Goal: Task Accomplishment & Management: Use online tool/utility

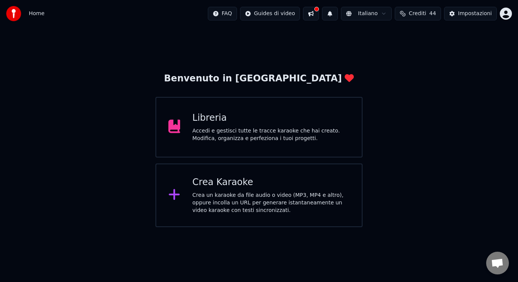
click at [251, 206] on div "Crea un karaoke da file audio o video (MP3, MP4 e altro), oppure incolla un URL…" at bounding box center [270, 203] width 157 height 23
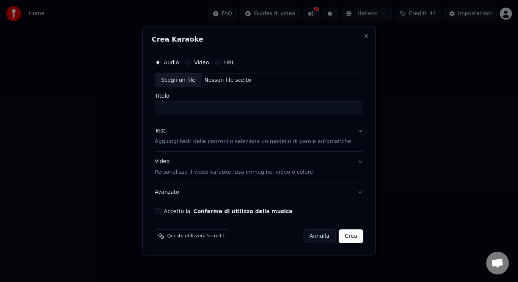
drag, startPoint x: 161, startPoint y: 68, endPoint x: 174, endPoint y: 77, distance: 15.9
click at [174, 77] on div "Audio Video URL Scegli un file Nessun file scelto Titolo Testi Aggiungi testi d…" at bounding box center [259, 135] width 215 height 166
click at [174, 77] on div "Scegli un file" at bounding box center [178, 81] width 46 height 14
click at [166, 108] on input "**********" at bounding box center [259, 109] width 208 height 14
type input "**********"
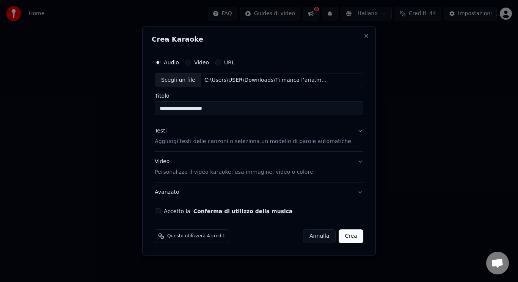
click at [161, 208] on button "Accetto la Conferma di utilizzo della musica" at bounding box center [158, 211] width 6 height 6
click at [251, 143] on p "Aggiungi testi delle canzoni o seleziona un modello di parole automatiche" at bounding box center [253, 142] width 196 height 8
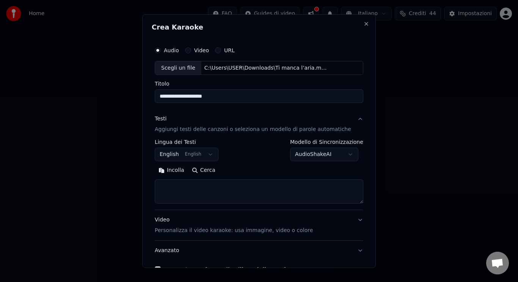
click at [210, 152] on button "English English" at bounding box center [187, 155] width 64 height 14
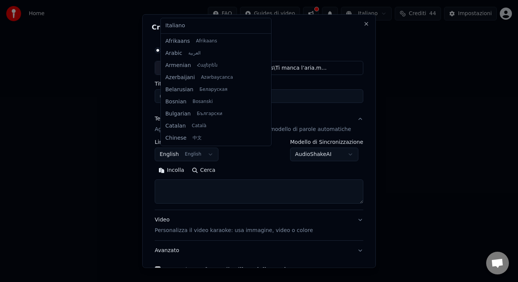
scroll to position [61, 0]
select select "**"
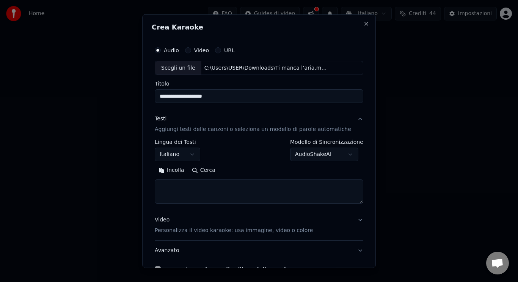
click at [203, 195] on textarea at bounding box center [259, 192] width 208 height 24
click at [198, 230] on p "Personalizza il video karaoke: usa immagine, video o colore" at bounding box center [234, 231] width 158 height 8
click at [198, 230] on div "**********" at bounding box center [259, 210] width 208 height 202
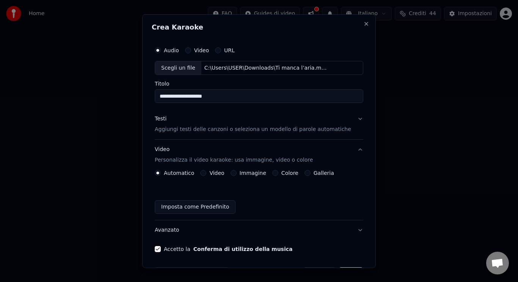
click at [206, 171] on button "Video" at bounding box center [203, 173] width 6 height 6
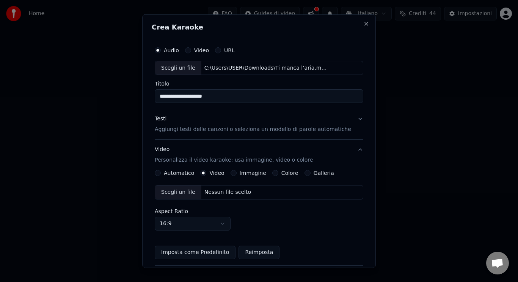
click at [195, 194] on div "Scegli un file" at bounding box center [178, 193] width 46 height 14
click at [197, 133] on p "Aggiungi testi delle canzoni o seleziona un modello di parole automatiche" at bounding box center [253, 130] width 196 height 8
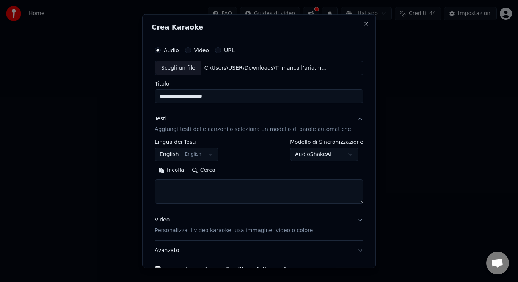
click at [197, 189] on textarea at bounding box center [259, 192] width 208 height 24
click at [199, 161] on button "English English" at bounding box center [187, 155] width 64 height 14
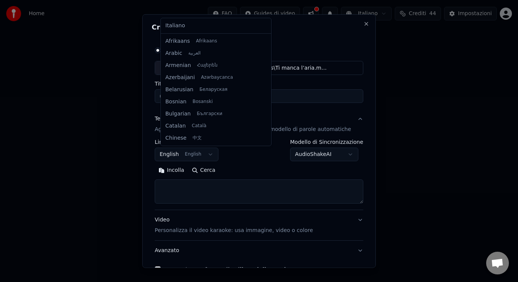
scroll to position [0, 0]
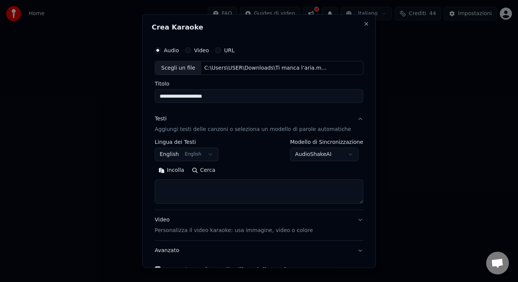
click at [200, 158] on body "**********" at bounding box center [259, 113] width 518 height 227
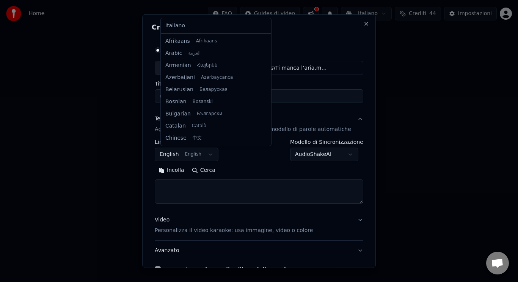
click at [200, 158] on button "English English" at bounding box center [187, 155] width 64 height 14
select select "**"
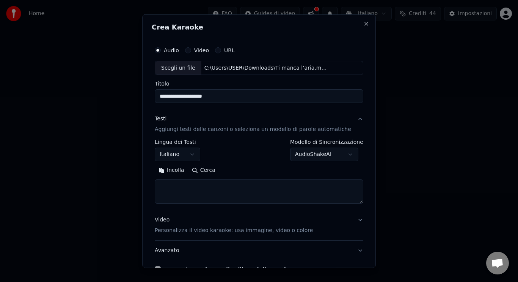
click at [232, 194] on textarea at bounding box center [259, 192] width 208 height 24
click at [182, 172] on button "Incolla" at bounding box center [171, 171] width 33 height 12
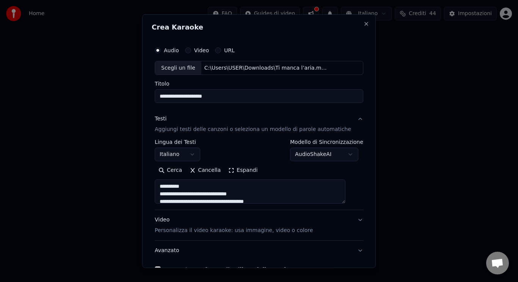
click at [238, 171] on button "Espandi" at bounding box center [242, 171] width 37 height 12
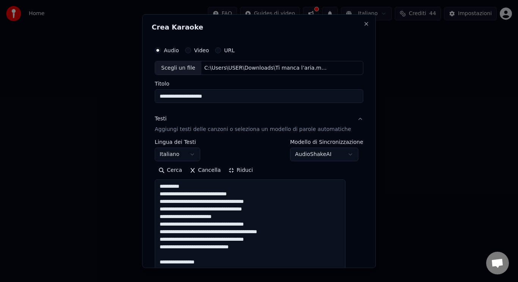
drag, startPoint x: 190, startPoint y: 186, endPoint x: 147, endPoint y: 181, distance: 43.2
click at [147, 181] on body "**********" at bounding box center [259, 113] width 518 height 227
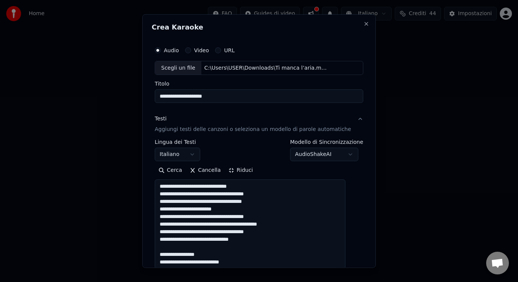
drag, startPoint x: 211, startPoint y: 257, endPoint x: 192, endPoint y: 249, distance: 20.7
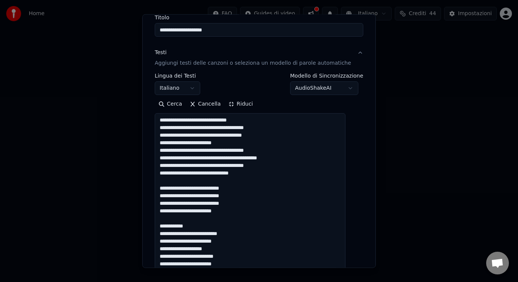
scroll to position [81, 0]
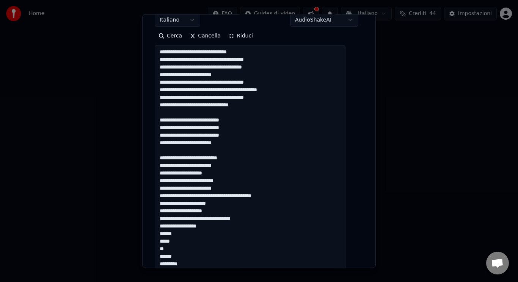
scroll to position [165, 0]
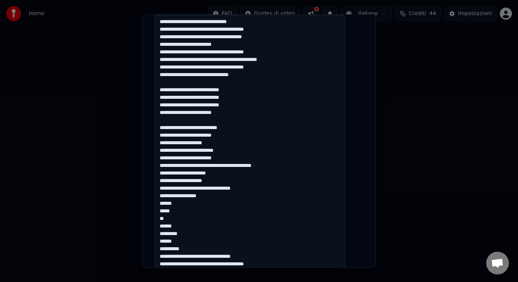
drag, startPoint x: 165, startPoint y: 182, endPoint x: 213, endPoint y: 248, distance: 81.3
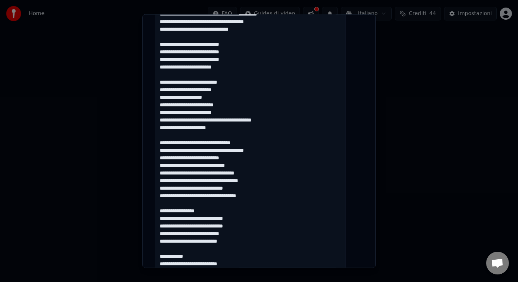
scroll to position [241, 0]
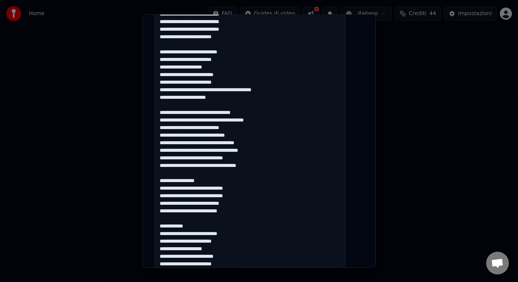
drag, startPoint x: 212, startPoint y: 179, endPoint x: 196, endPoint y: 172, distance: 17.3
click at [196, 172] on textarea at bounding box center [250, 260] width 191 height 642
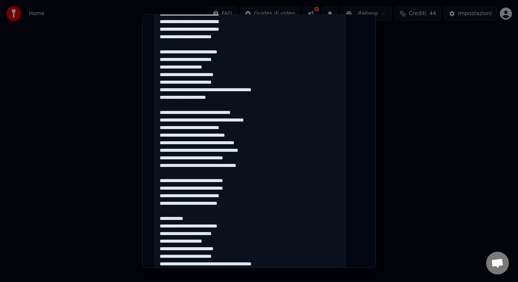
drag, startPoint x: 204, startPoint y: 215, endPoint x: 204, endPoint y: 219, distance: 4.6
click at [204, 219] on textarea at bounding box center [250, 260] width 191 height 642
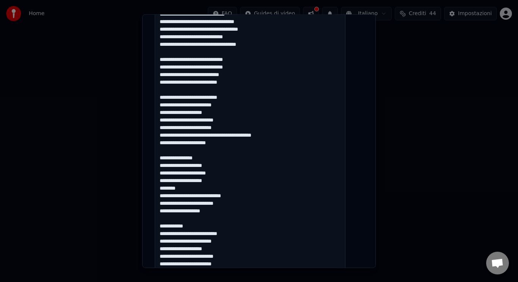
scroll to position [370, 0]
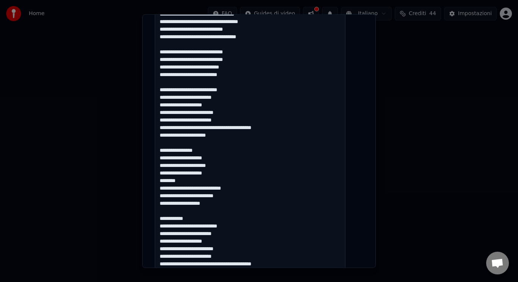
drag, startPoint x: 206, startPoint y: 149, endPoint x: 192, endPoint y: 144, distance: 15.0
click at [192, 144] on textarea at bounding box center [250, 131] width 191 height 642
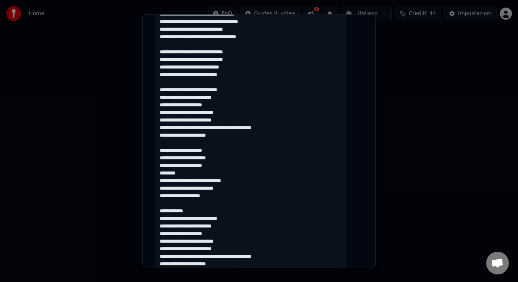
drag, startPoint x: 193, startPoint y: 173, endPoint x: 162, endPoint y: 173, distance: 30.3
click at [162, 173] on textarea at bounding box center [250, 131] width 191 height 642
drag, startPoint x: 204, startPoint y: 212, endPoint x: 187, endPoint y: 202, distance: 19.7
click at [187, 202] on textarea at bounding box center [250, 131] width 191 height 642
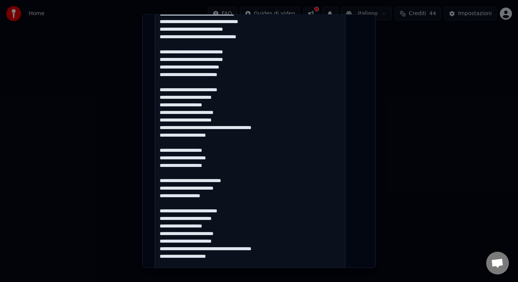
drag, startPoint x: 214, startPoint y: 149, endPoint x: 169, endPoint y: 142, distance: 45.3
click at [169, 142] on textarea at bounding box center [250, 131] width 191 height 642
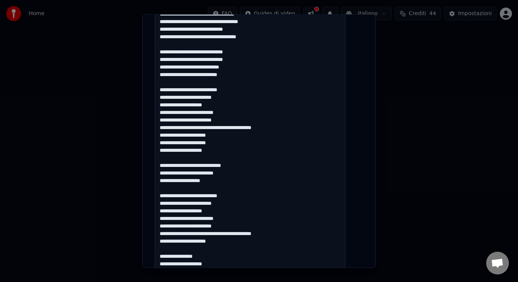
drag, startPoint x: 165, startPoint y: 152, endPoint x: 202, endPoint y: 157, distance: 37.8
click at [202, 157] on textarea at bounding box center [250, 131] width 191 height 642
click at [211, 159] on textarea at bounding box center [250, 131] width 191 height 642
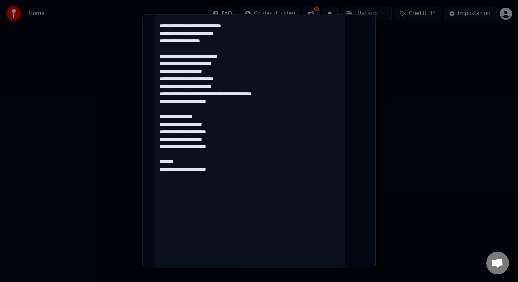
drag, startPoint x: 204, startPoint y: 116, endPoint x: 188, endPoint y: 110, distance: 17.1
drag, startPoint x: 213, startPoint y: 117, endPoint x: 183, endPoint y: 111, distance: 30.1
drag, startPoint x: 214, startPoint y: 125, endPoint x: 168, endPoint y: 124, distance: 45.9
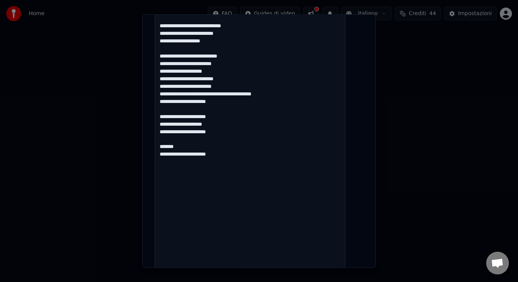
drag, startPoint x: 192, startPoint y: 139, endPoint x: 177, endPoint y: 132, distance: 16.8
type textarea "**********"
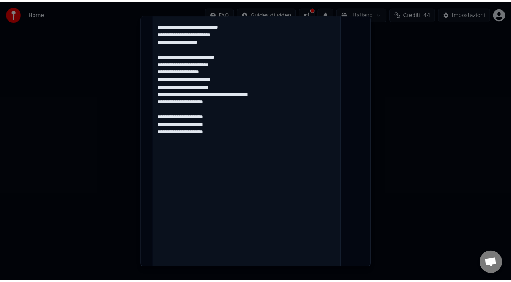
scroll to position [664, 0]
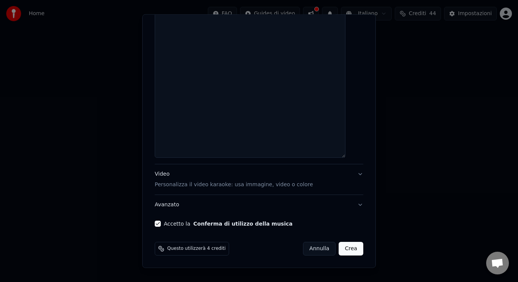
click at [339, 255] on button "Crea" at bounding box center [351, 249] width 24 height 14
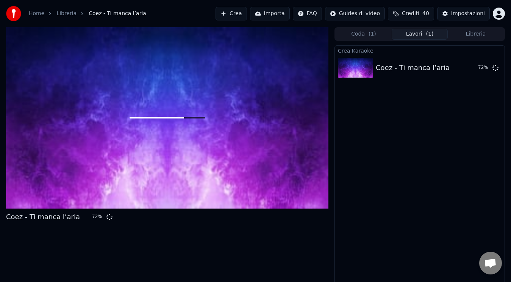
click at [476, 40] on div "Coda ( 1 ) Lavori ( 1 ) Libreria" at bounding box center [420, 34] width 171 height 14
click at [475, 33] on button "Libreria" at bounding box center [476, 34] width 56 height 11
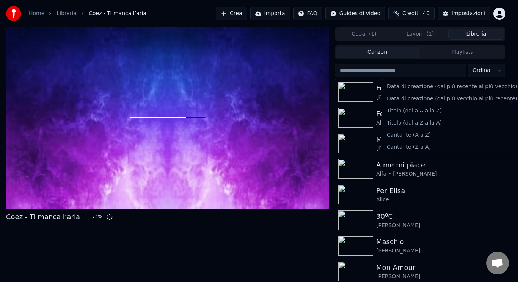
click at [489, 66] on html "Home Libreria Coez - Ti manca l’aria Crea Importa FAQ Guides di video Crediti 4…" at bounding box center [259, 141] width 518 height 282
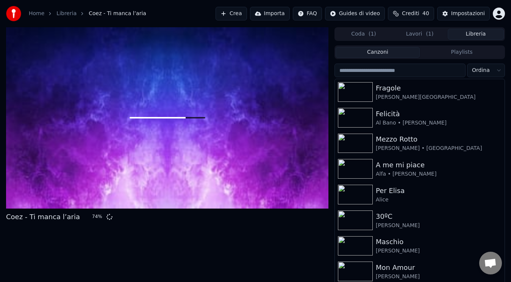
click at [491, 70] on html "Home Libreria Coez - Ti manca l’aria Crea Importa FAQ Guides di video Crediti 4…" at bounding box center [255, 141] width 511 height 282
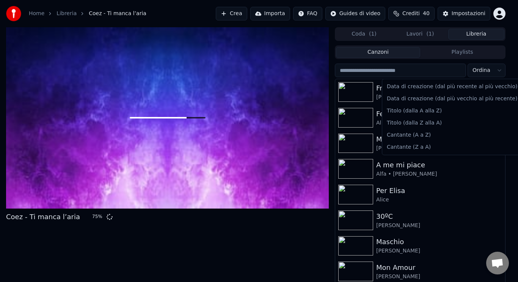
click at [495, 72] on html "Home Libreria Coez - Ti manca l’aria Crea Importa FAQ Guides di video Crediti 4…" at bounding box center [259, 141] width 518 height 282
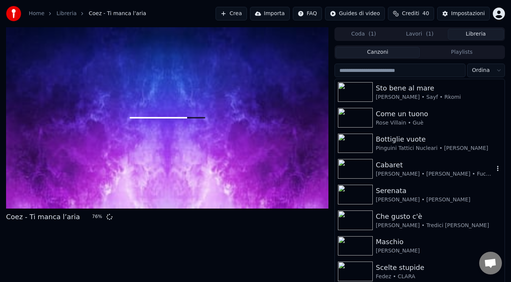
click at [464, 164] on div "Cabaret" at bounding box center [435, 165] width 118 height 11
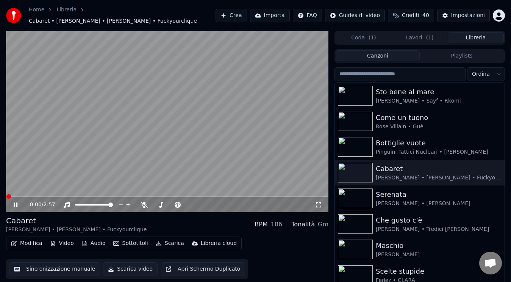
click at [13, 202] on icon at bounding box center [20, 205] width 17 height 6
click at [6, 194] on span at bounding box center [8, 196] width 5 height 5
click at [17, 202] on icon at bounding box center [15, 204] width 5 height 5
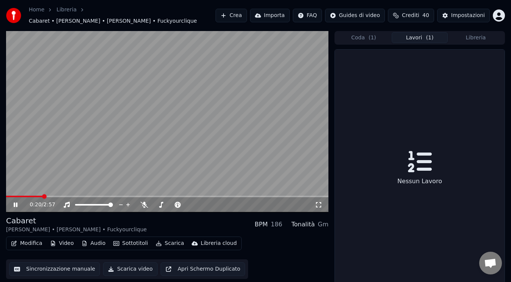
click at [411, 35] on button "Lavori ( 1 )" at bounding box center [420, 37] width 56 height 11
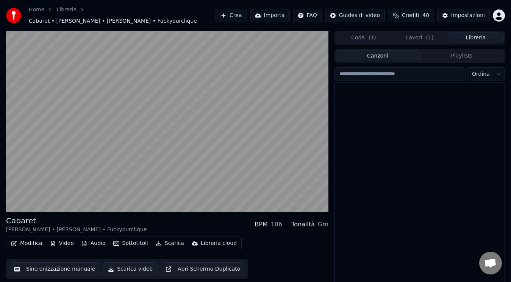
click at [464, 36] on button "Libreria" at bounding box center [476, 37] width 56 height 11
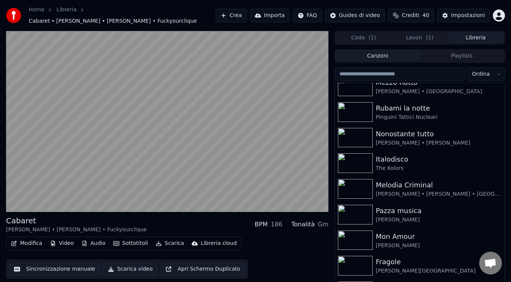
scroll to position [418, 0]
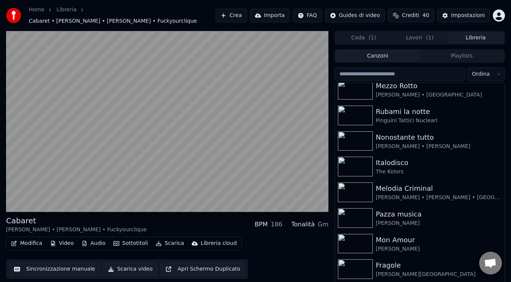
click at [439, 36] on button "Lavori ( 1 )" at bounding box center [420, 37] width 56 height 11
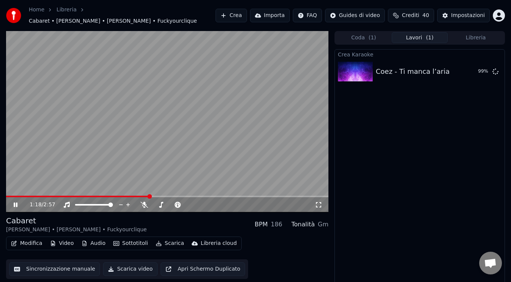
click at [15, 203] on icon at bounding box center [16, 205] width 4 height 5
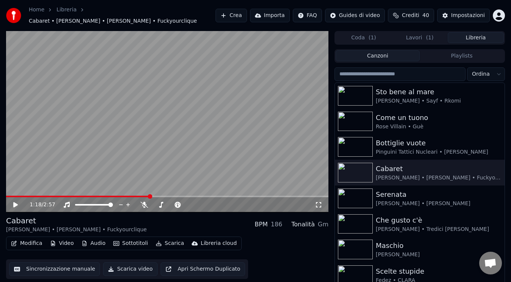
click at [458, 33] on button "Libreria" at bounding box center [476, 37] width 56 height 11
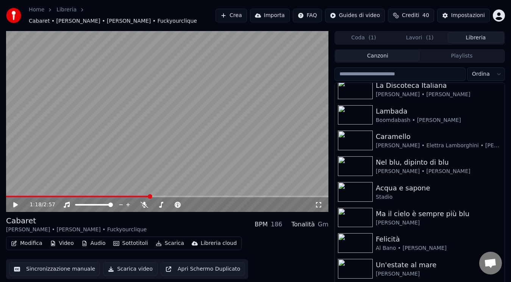
scroll to position [716, 0]
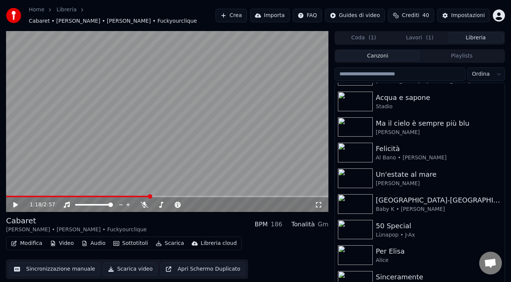
click at [425, 40] on div "Coda ( 1 ) Lavori ( 1 ) Libreria" at bounding box center [420, 38] width 171 height 14
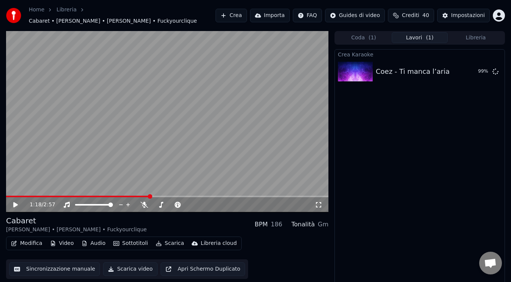
click at [429, 38] on button "Lavori ( 1 )" at bounding box center [420, 37] width 56 height 11
click at [412, 132] on div "Crea Karaoke Coez - Ti manca l’aria 99 %" at bounding box center [420, 169] width 171 height 240
click at [373, 43] on div "Coda ( 1 ) Lavori ( 1 ) Libreria Crea Karaoke Coez - Ti manca l’aria 99 %" at bounding box center [420, 160] width 171 height 258
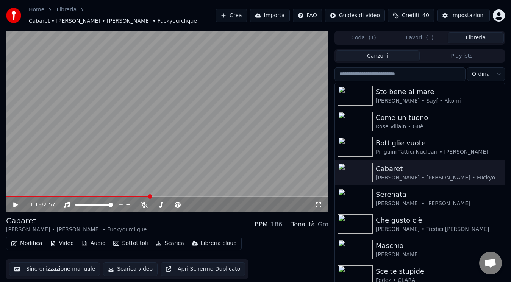
click at [484, 38] on button "Libreria" at bounding box center [476, 37] width 56 height 11
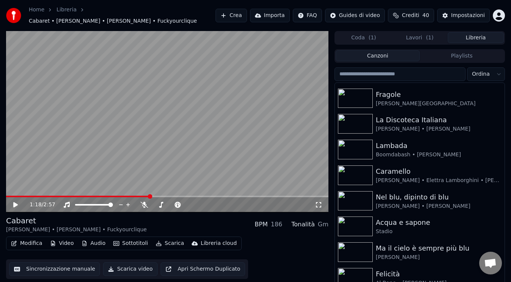
scroll to position [588, 0]
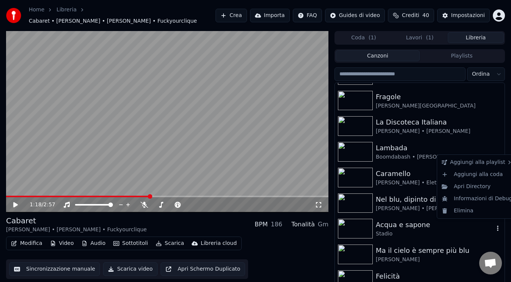
click at [494, 226] on icon "button" at bounding box center [498, 229] width 8 height 6
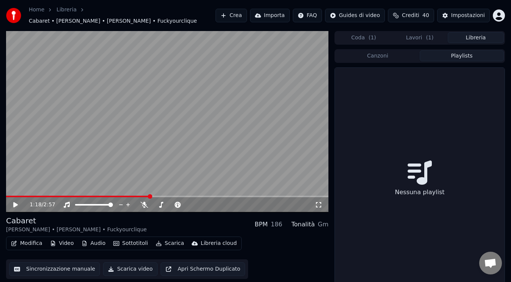
click at [462, 50] on button "Playlists" at bounding box center [462, 55] width 84 height 11
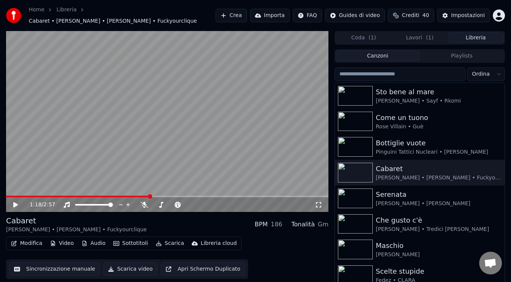
click at [415, 51] on button "Canzoni" at bounding box center [378, 55] width 84 height 11
click at [422, 40] on div "Coda ( 1 ) Lavori ( 1 ) Libreria" at bounding box center [420, 38] width 171 height 14
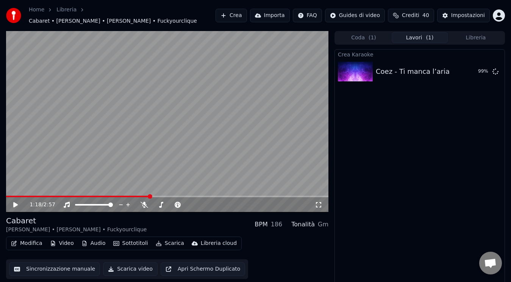
click at [425, 32] on button "Lavori ( 1 )" at bounding box center [420, 37] width 56 height 11
click at [429, 143] on div "Crea Karaoke Coez - Ti manca l’aria 99 %" at bounding box center [420, 169] width 171 height 240
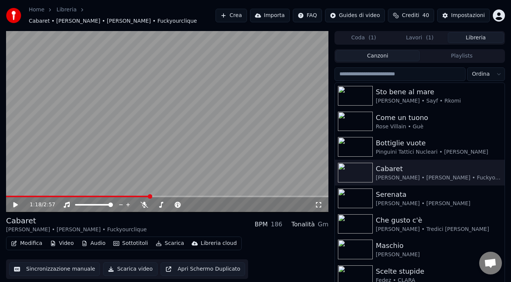
click at [476, 34] on button "Libreria" at bounding box center [476, 37] width 56 height 11
click at [499, 111] on div "Sto bene al mare [PERSON_NAME] • Sayf • Rkomi Come un tuono Rose Villain • Guè …" at bounding box center [420, 188] width 170 height 211
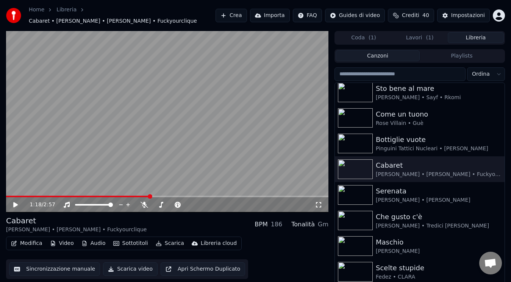
scroll to position [0, 0]
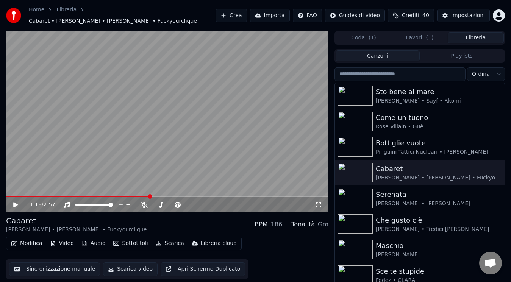
click at [424, 58] on div "Canzoni Playlists" at bounding box center [420, 56] width 171 height 14
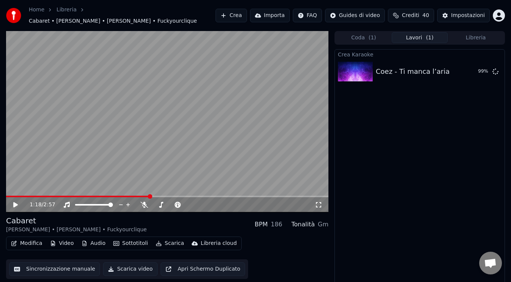
click at [425, 39] on button "Lavori ( 1 )" at bounding box center [420, 37] width 56 height 11
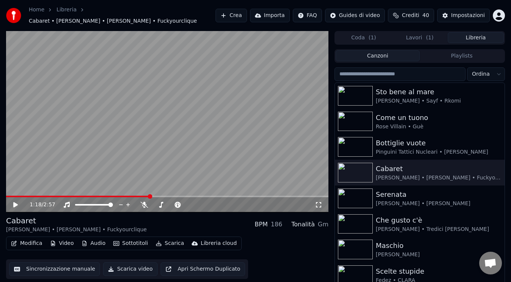
click at [456, 32] on button "Libreria" at bounding box center [476, 37] width 56 height 11
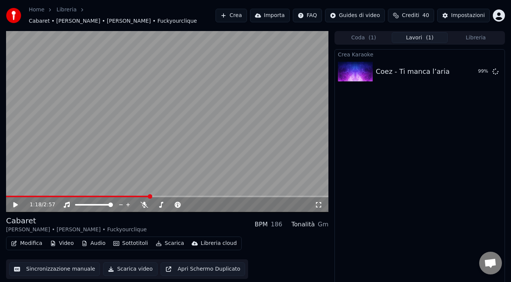
click at [434, 35] on button "Lavori ( 1 )" at bounding box center [420, 37] width 56 height 11
click at [313, 196] on span at bounding box center [167, 197] width 323 height 2
click at [323, 196] on span at bounding box center [167, 197] width 323 height 2
click at [326, 194] on span at bounding box center [323, 196] width 5 height 5
click at [327, 196] on span at bounding box center [167, 197] width 323 height 2
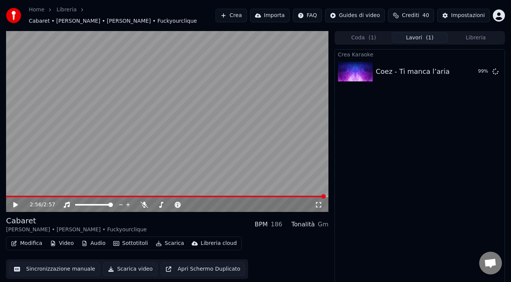
click at [327, 196] on span at bounding box center [167, 197] width 323 height 2
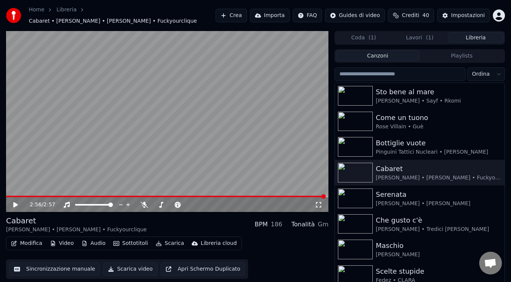
click at [483, 37] on button "Libreria" at bounding box center [476, 37] width 56 height 11
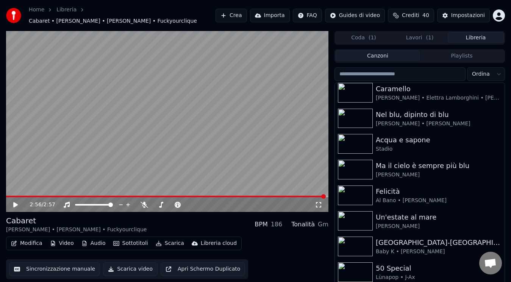
scroll to position [716, 0]
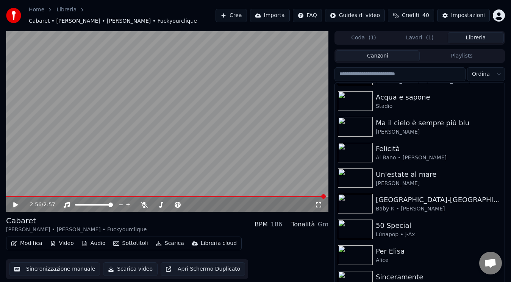
click at [445, 38] on button "Lavori ( 1 )" at bounding box center [420, 37] width 56 height 11
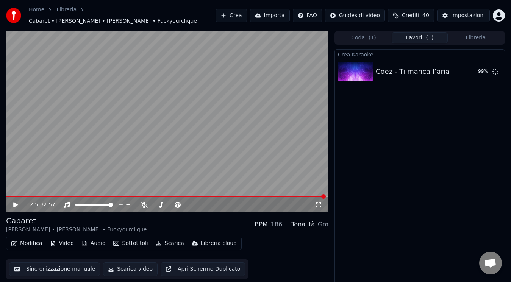
click at [464, 41] on div "Coda ( 1 ) Lavori ( 1 ) Libreria Crea Karaoke Coez - Ti manca l’aria 99 %" at bounding box center [420, 160] width 171 height 258
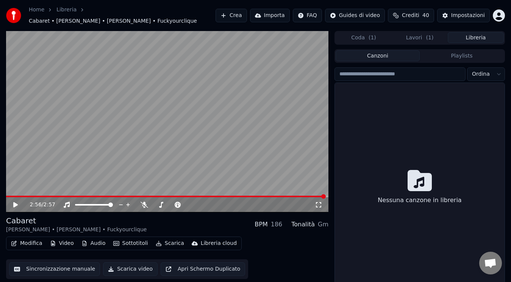
click at [465, 37] on button "Libreria" at bounding box center [476, 37] width 56 height 11
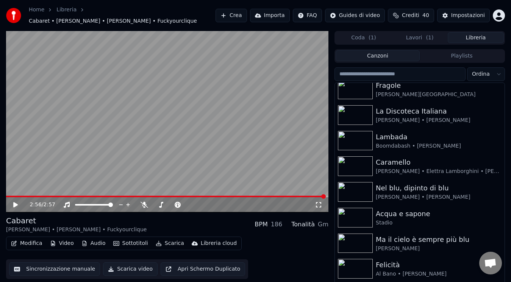
scroll to position [609, 0]
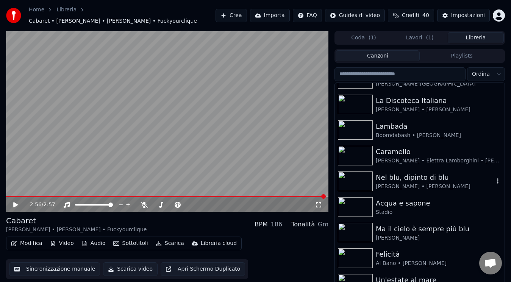
click at [457, 183] on div "[PERSON_NAME] • [PERSON_NAME]" at bounding box center [435, 187] width 118 height 8
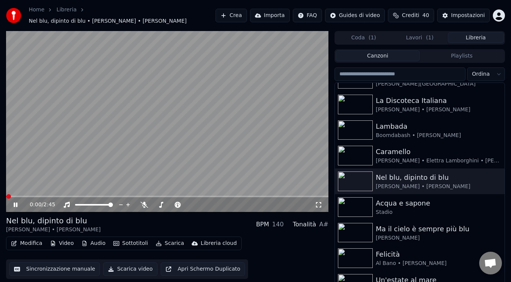
click at [17, 203] on icon at bounding box center [16, 205] width 4 height 5
click at [10, 196] on span at bounding box center [12, 196] width 5 height 5
click at [401, 38] on button "Lavori ( 1 )" at bounding box center [420, 37] width 56 height 11
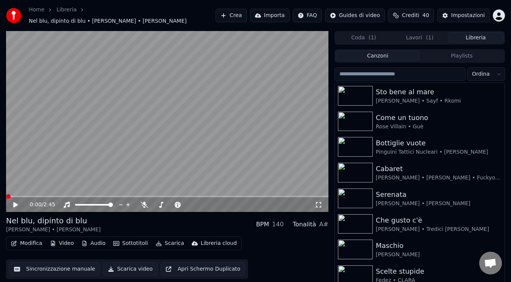
click at [464, 35] on button "Libreria" at bounding box center [476, 37] width 56 height 11
click at [16, 203] on div "0:00 / 2:45" at bounding box center [167, 204] width 323 height 15
click at [16, 203] on icon at bounding box center [20, 205] width 17 height 6
click at [223, 203] on icon at bounding box center [223, 205] width 4 height 4
click at [6, 194] on span at bounding box center [8, 196] width 5 height 5
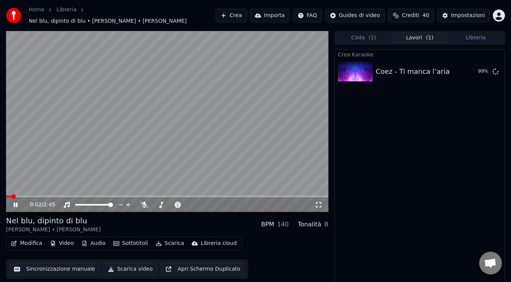
click at [430, 34] on span "( 1 )" at bounding box center [430, 38] width 8 height 8
click at [476, 32] on button "Libreria" at bounding box center [476, 37] width 56 height 11
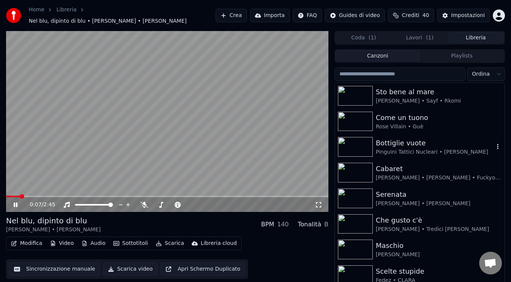
click at [394, 144] on div "Bottiglie vuote" at bounding box center [435, 143] width 118 height 11
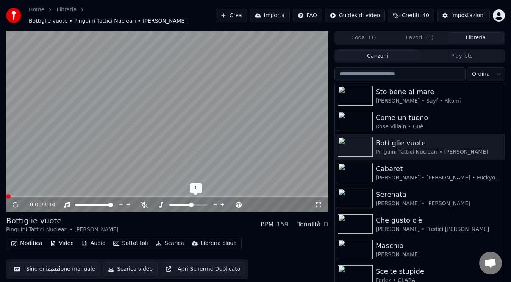
click at [213, 201] on icon at bounding box center [215, 205] width 7 height 8
click at [215, 205] on icon at bounding box center [216, 205] width 4 height 1
click at [142, 202] on icon at bounding box center [145, 205] width 8 height 6
click at [6, 194] on span at bounding box center [8, 196] width 5 height 5
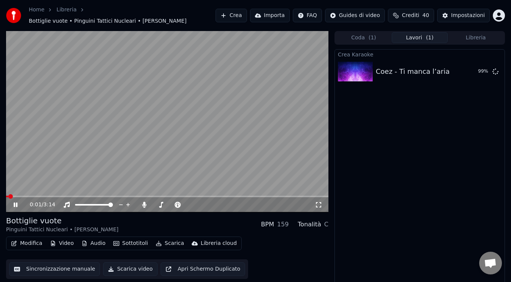
click at [408, 33] on button "Lavori ( 1 )" at bounding box center [420, 37] width 56 height 11
click at [216, 205] on icon at bounding box center [216, 205] width 4 height 1
click at [215, 201] on icon at bounding box center [215, 205] width 7 height 8
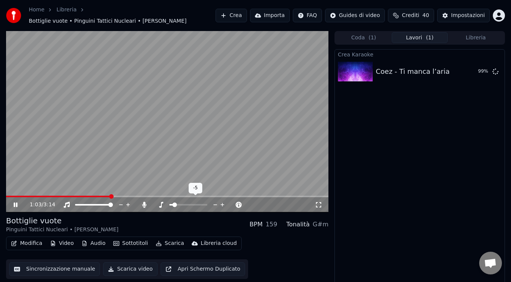
click at [215, 201] on icon at bounding box center [215, 205] width 7 height 8
click at [223, 201] on icon at bounding box center [222, 205] width 7 height 8
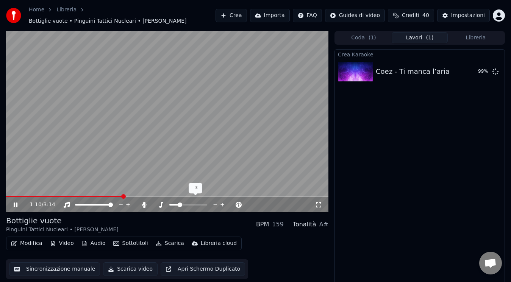
click at [223, 201] on icon at bounding box center [222, 205] width 7 height 8
click at [222, 201] on icon at bounding box center [222, 205] width 7 height 8
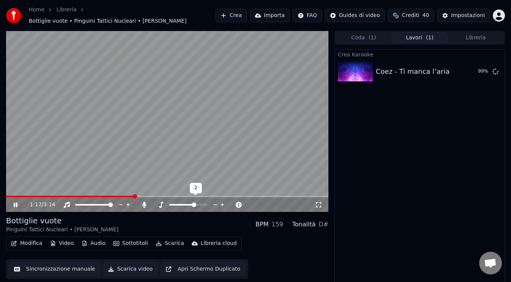
click at [222, 201] on icon at bounding box center [222, 205] width 7 height 8
click at [215, 201] on icon at bounding box center [215, 205] width 7 height 8
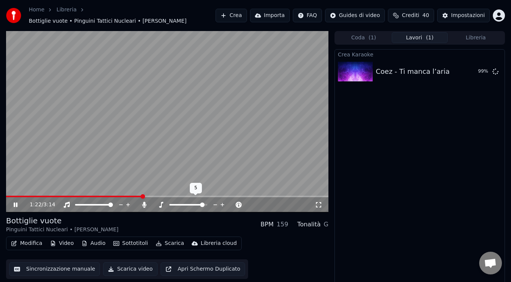
click at [215, 201] on icon at bounding box center [215, 205] width 7 height 8
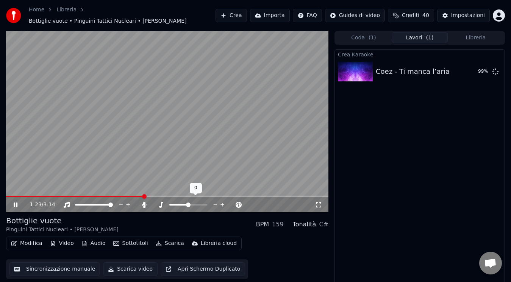
click at [215, 201] on icon at bounding box center [215, 205] width 7 height 8
click at [225, 201] on icon at bounding box center [222, 205] width 7 height 8
click at [182, 194] on span at bounding box center [183, 196] width 5 height 5
click at [182, 194] on span at bounding box center [181, 196] width 5 height 5
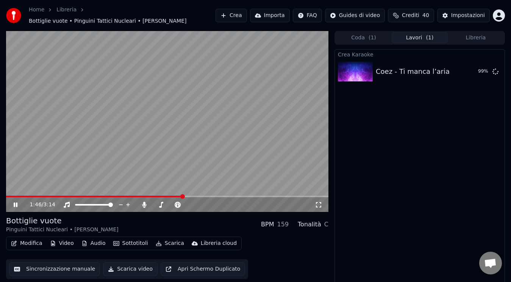
click at [182, 194] on span at bounding box center [182, 196] width 5 height 5
click at [239, 201] on icon at bounding box center [239, 205] width 7 height 8
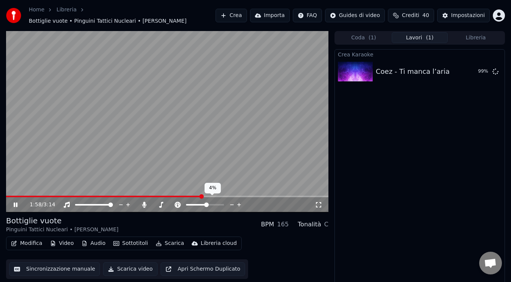
click at [239, 201] on icon at bounding box center [239, 205] width 7 height 8
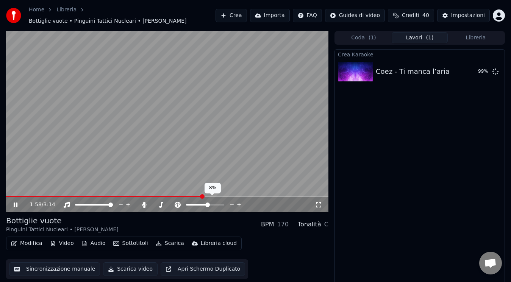
click at [239, 201] on icon at bounding box center [239, 205] width 7 height 8
click at [239, 203] on icon at bounding box center [239, 205] width 4 height 4
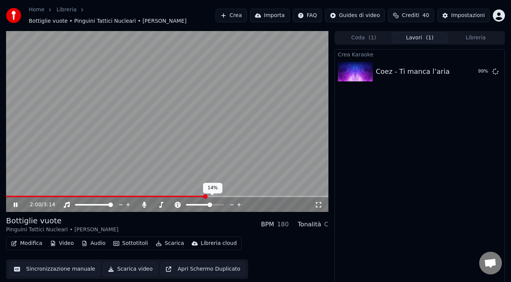
click at [239, 203] on icon at bounding box center [239, 205] width 4 height 4
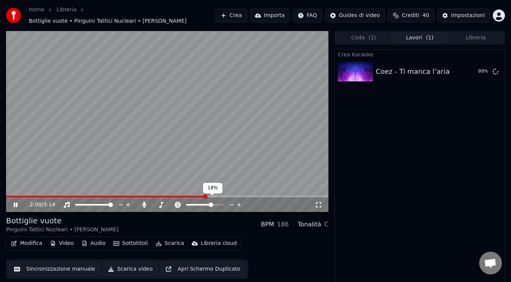
click at [239, 203] on icon at bounding box center [239, 205] width 4 height 4
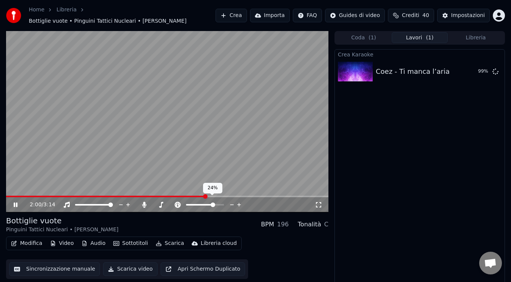
click at [239, 203] on icon at bounding box center [239, 205] width 4 height 4
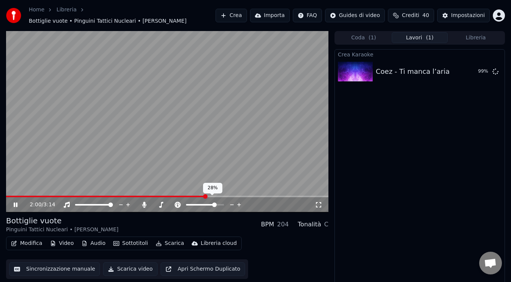
click at [239, 203] on icon at bounding box center [239, 205] width 4 height 4
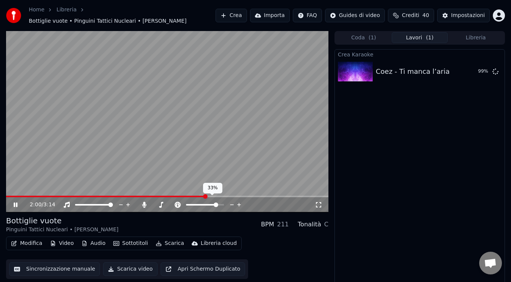
click at [239, 203] on icon at bounding box center [239, 205] width 4 height 4
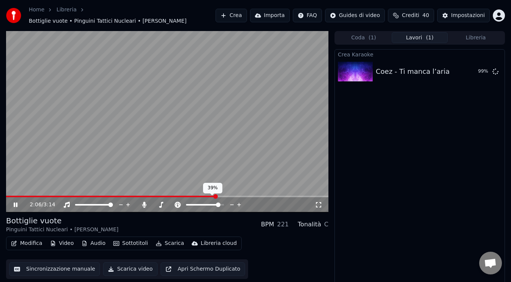
click at [239, 203] on icon at bounding box center [239, 205] width 4 height 4
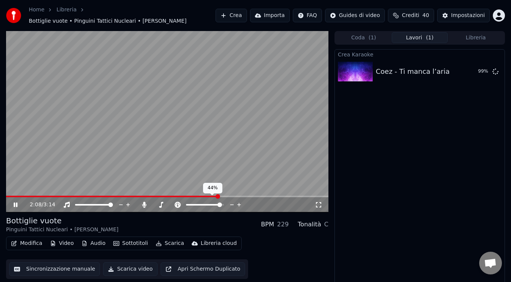
click at [239, 203] on icon at bounding box center [239, 205] width 4 height 4
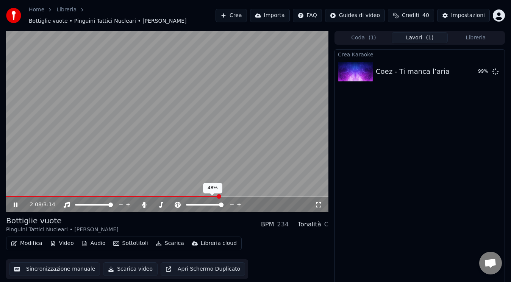
click at [239, 203] on icon at bounding box center [239, 205] width 4 height 4
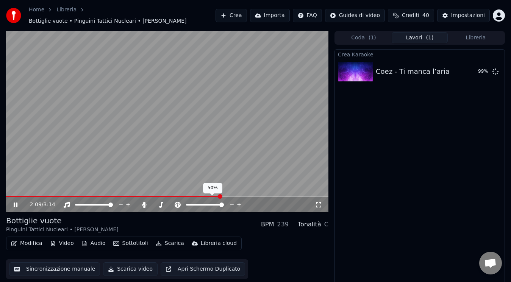
click at [232, 201] on icon at bounding box center [232, 205] width 7 height 8
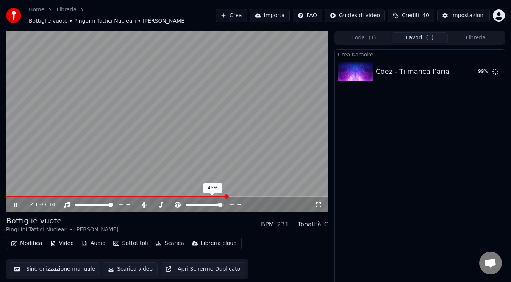
click at [232, 201] on icon at bounding box center [232, 205] width 7 height 8
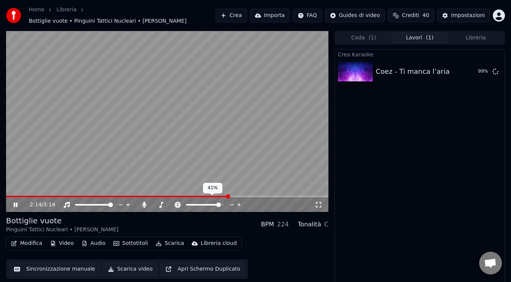
click at [232, 201] on icon at bounding box center [232, 205] width 7 height 8
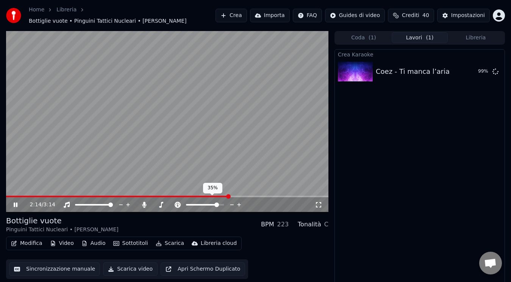
click at [232, 201] on icon at bounding box center [232, 205] width 7 height 8
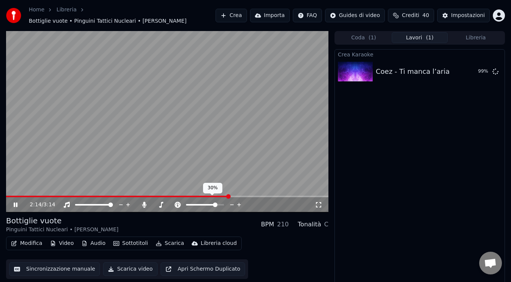
click at [232, 201] on icon at bounding box center [232, 205] width 7 height 8
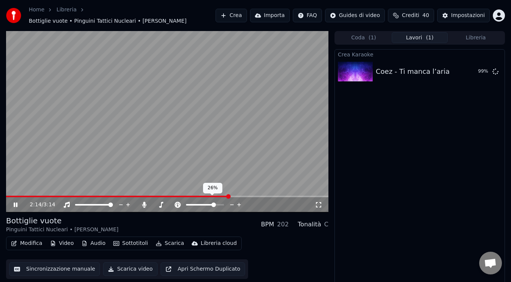
click at [232, 201] on icon at bounding box center [232, 205] width 7 height 8
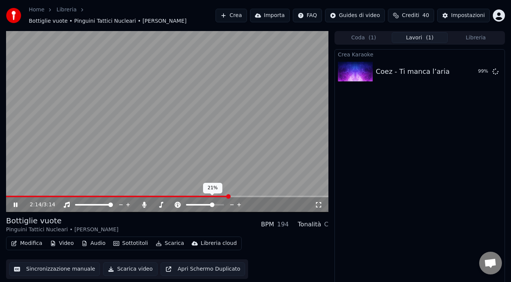
click at [232, 201] on icon at bounding box center [232, 205] width 7 height 8
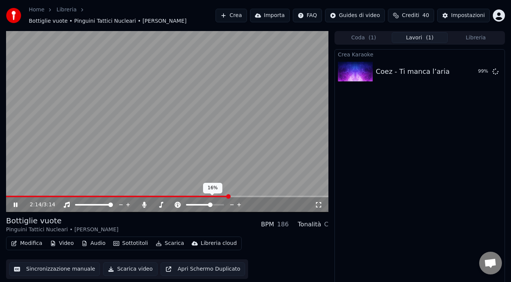
click at [232, 201] on icon at bounding box center [232, 205] width 7 height 8
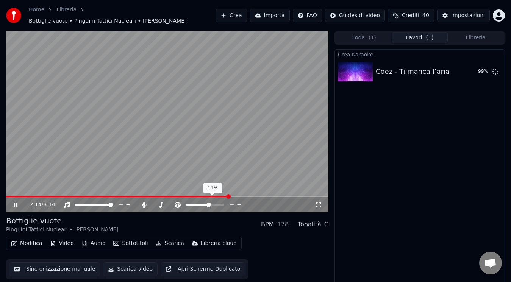
click at [232, 201] on icon at bounding box center [232, 205] width 7 height 8
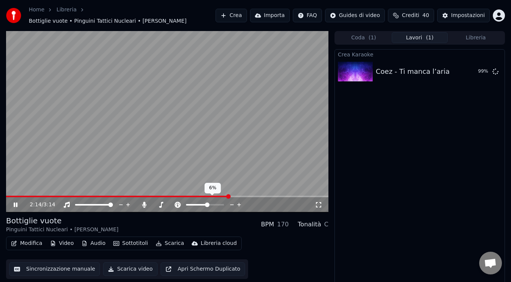
click at [232, 201] on icon at bounding box center [232, 205] width 7 height 8
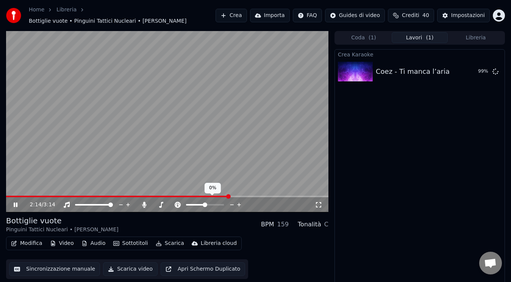
click at [232, 201] on icon at bounding box center [232, 205] width 7 height 8
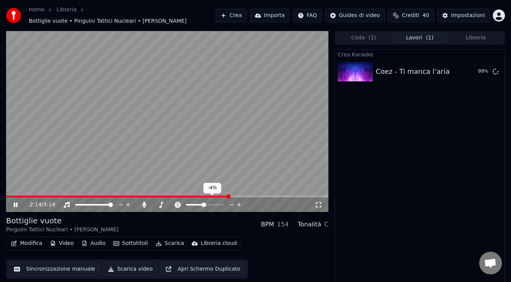
click at [232, 201] on icon at bounding box center [232, 205] width 7 height 8
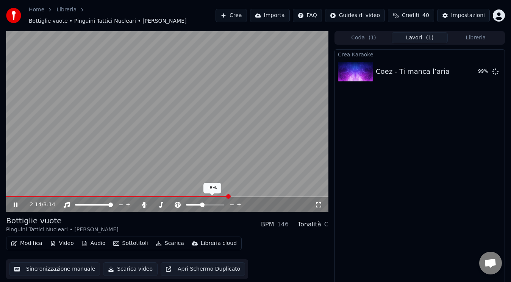
click at [232, 201] on icon at bounding box center [232, 205] width 7 height 8
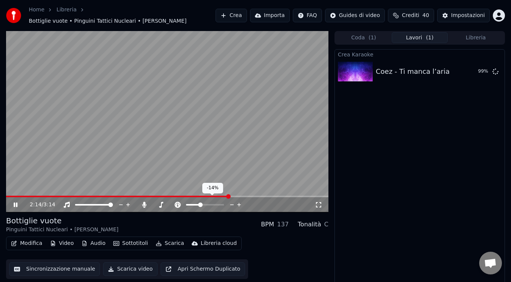
click at [232, 201] on icon at bounding box center [232, 205] width 7 height 8
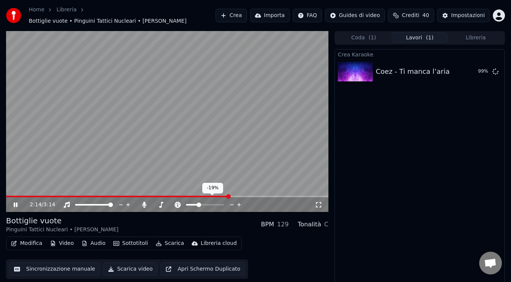
click at [232, 201] on icon at bounding box center [232, 205] width 7 height 8
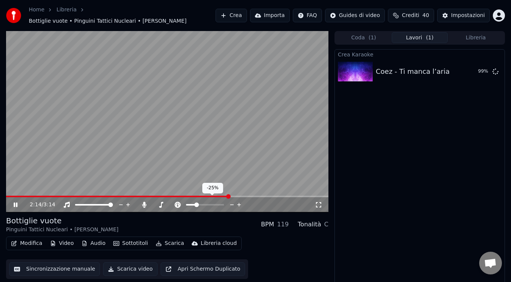
click at [232, 201] on icon at bounding box center [232, 205] width 7 height 8
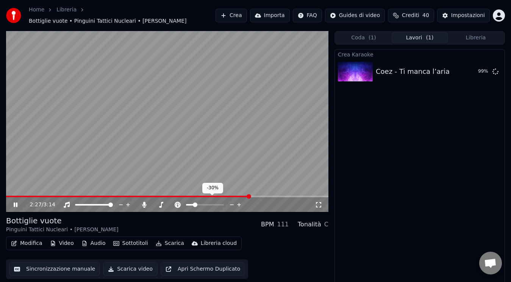
click at [232, 201] on icon at bounding box center [232, 205] width 7 height 8
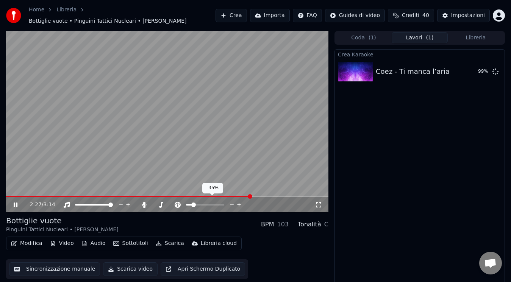
click at [232, 201] on icon at bounding box center [232, 205] width 7 height 8
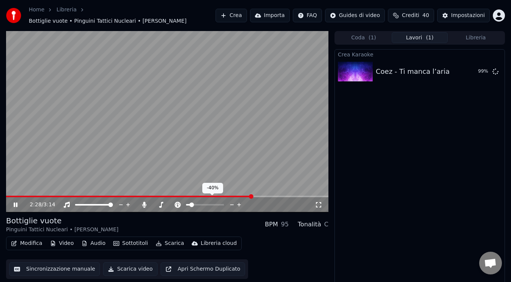
click at [232, 201] on icon at bounding box center [232, 205] width 7 height 8
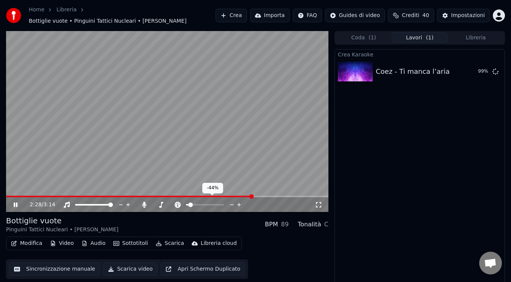
click at [232, 201] on icon at bounding box center [232, 205] width 7 height 8
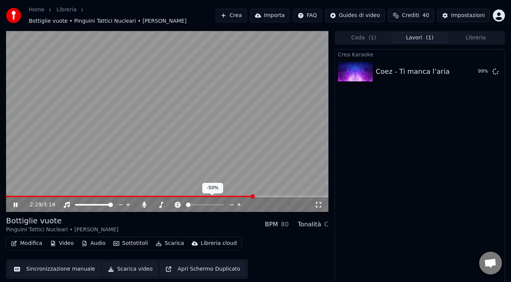
click at [232, 201] on icon at bounding box center [232, 205] width 7 height 8
drag, startPoint x: 232, startPoint y: 200, endPoint x: 241, endPoint y: 201, distance: 8.3
click at [241, 201] on div at bounding box center [212, 205] width 61 height 8
click at [241, 201] on icon at bounding box center [239, 205] width 7 height 8
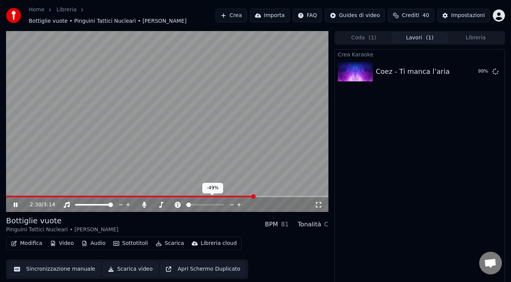
click at [241, 201] on icon at bounding box center [239, 205] width 7 height 8
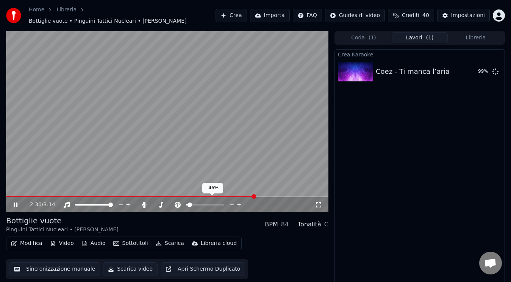
click at [241, 201] on icon at bounding box center [239, 205] width 7 height 8
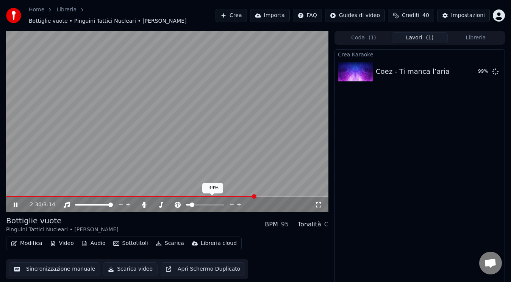
click at [241, 201] on icon at bounding box center [239, 205] width 7 height 8
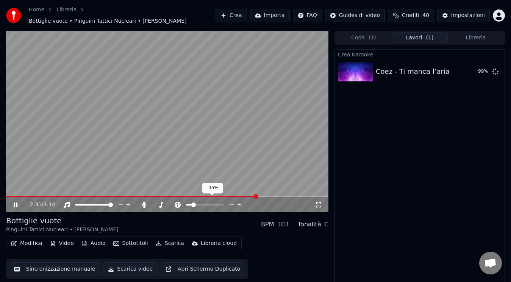
click at [241, 201] on icon at bounding box center [239, 205] width 7 height 8
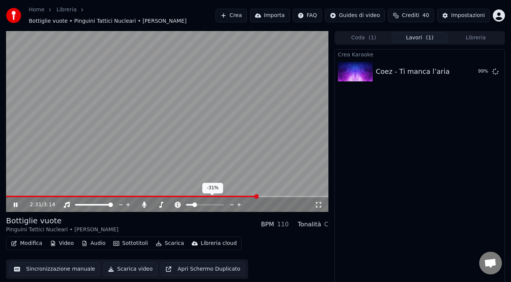
click at [241, 201] on icon at bounding box center [239, 205] width 7 height 8
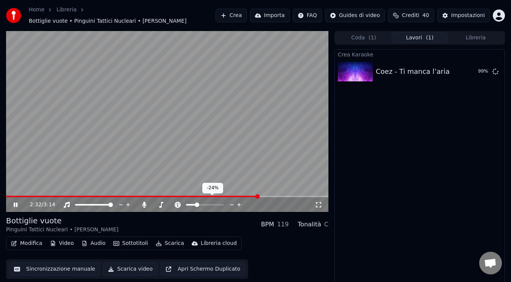
click at [241, 201] on icon at bounding box center [239, 205] width 7 height 8
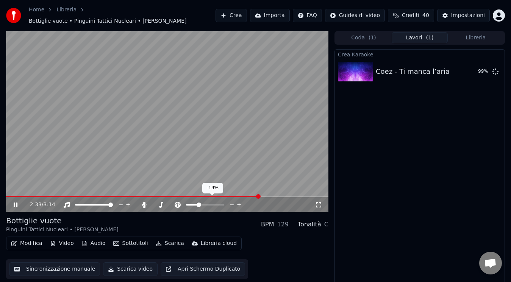
click at [241, 201] on icon at bounding box center [239, 205] width 7 height 8
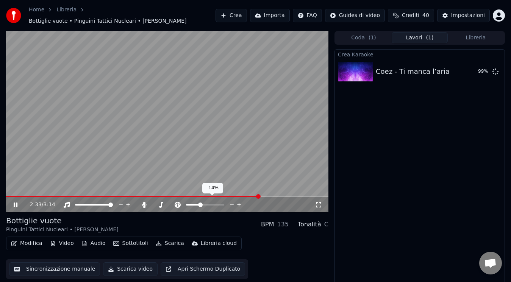
click at [241, 201] on icon at bounding box center [239, 205] width 7 height 8
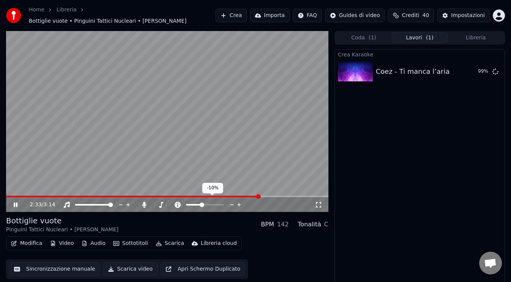
click at [241, 201] on icon at bounding box center [239, 205] width 7 height 8
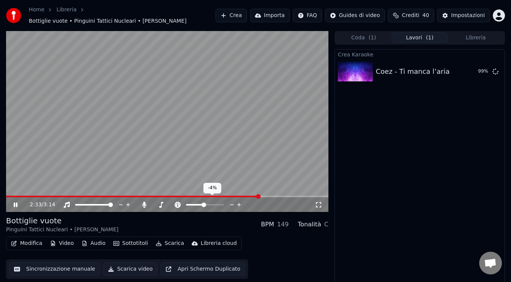
click at [241, 201] on icon at bounding box center [239, 205] width 7 height 8
click at [223, 203] on icon at bounding box center [223, 205] width 4 height 4
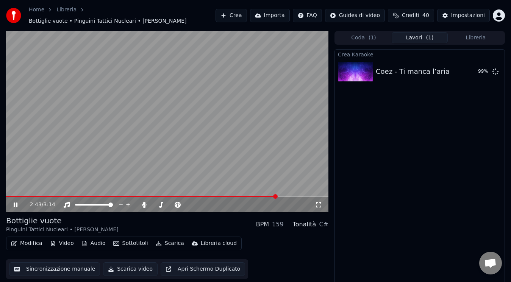
click at [426, 124] on div "Crea Karaoke Coez - Ti manca l’aria 99 %" at bounding box center [420, 169] width 171 height 240
click at [67, 202] on icon at bounding box center [67, 205] width 6 height 6
click at [69, 202] on icon at bounding box center [67, 205] width 8 height 6
click at [146, 202] on icon at bounding box center [145, 205] width 4 height 6
click at [214, 205] on icon at bounding box center [216, 205] width 4 height 1
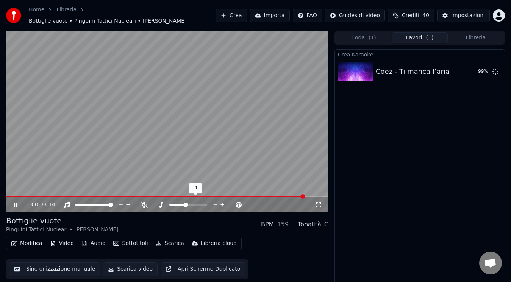
click at [223, 203] on icon at bounding box center [223, 205] width 4 height 4
click at [217, 201] on icon at bounding box center [215, 205] width 7 height 8
click at [223, 201] on icon at bounding box center [222, 205] width 7 height 8
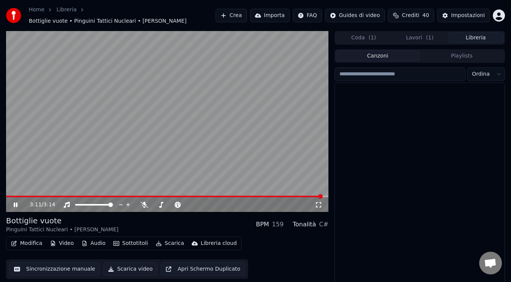
click at [475, 38] on button "Libreria" at bounding box center [476, 37] width 56 height 11
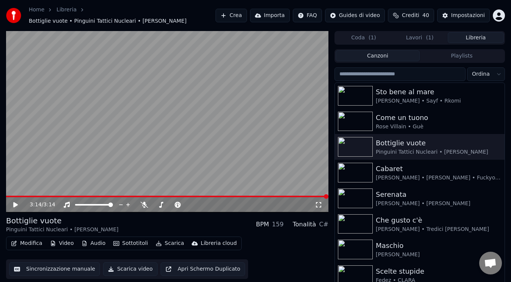
click at [436, 41] on div "Coda ( 1 ) Lavori ( 1 ) Libreria" at bounding box center [420, 38] width 171 height 14
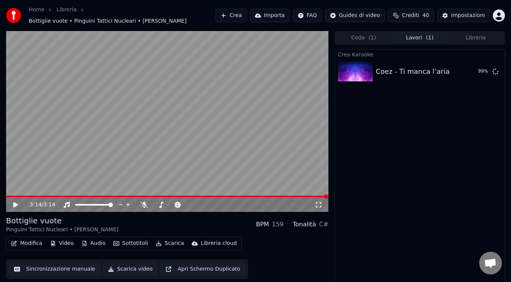
click at [434, 33] on button "Lavori ( 1 )" at bounding box center [420, 37] width 56 height 11
click at [413, 59] on div "Coez - Ti manca l’aria 99 %" at bounding box center [420, 72] width 170 height 26
click at [365, 64] on img at bounding box center [355, 72] width 35 height 20
click at [457, 34] on button "Libreria" at bounding box center [476, 37] width 56 height 11
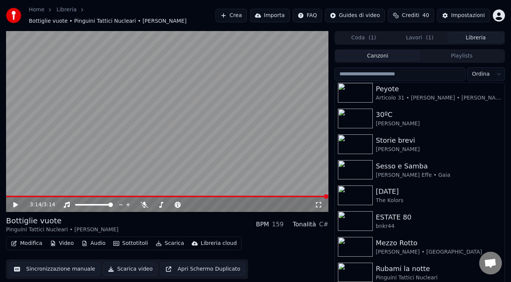
scroll to position [259, 0]
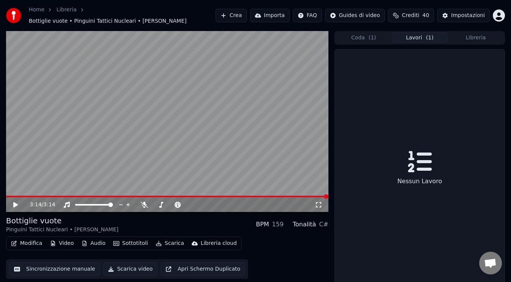
click at [411, 34] on button "Lavori ( 1 )" at bounding box center [420, 37] width 56 height 11
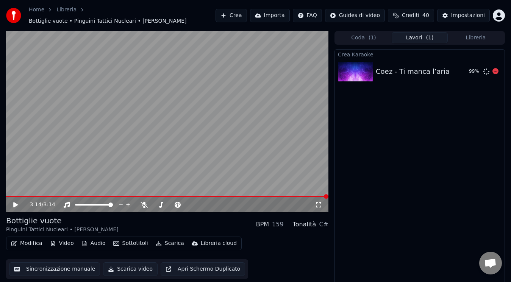
click at [392, 68] on div "Coez - Ti manca l’aria" at bounding box center [413, 71] width 74 height 11
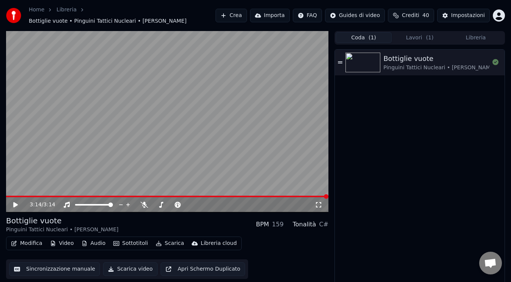
click at [361, 39] on button "Coda ( 1 )" at bounding box center [364, 37] width 56 height 11
click at [366, 61] on img at bounding box center [363, 63] width 35 height 20
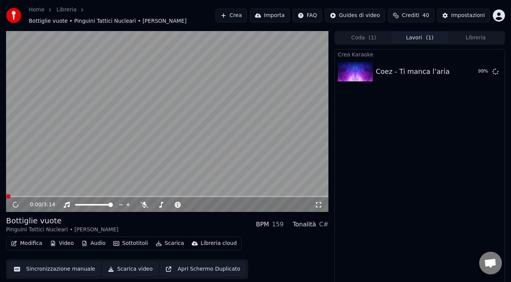
click at [409, 33] on button "Lavori ( 1 )" at bounding box center [420, 37] width 56 height 11
click at [396, 60] on div "Coez - Ti manca l’aria 99 %" at bounding box center [420, 72] width 170 height 26
click at [408, 36] on button "Lavori ( 1 )" at bounding box center [420, 37] width 56 height 11
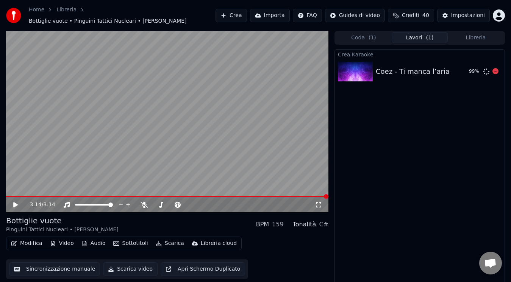
click at [411, 59] on div "Coez - Ti manca l’aria 99 %" at bounding box center [420, 72] width 170 height 26
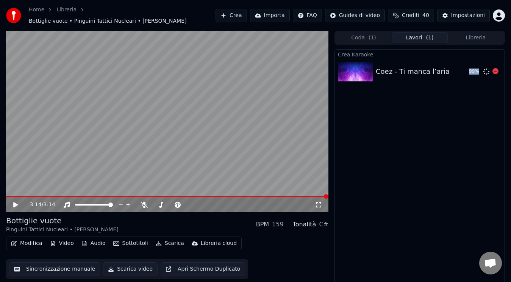
click at [388, 67] on div "Coez - Ti manca l’aria" at bounding box center [413, 71] width 74 height 11
click at [376, 35] on button "Coda ( 1 )" at bounding box center [364, 37] width 56 height 11
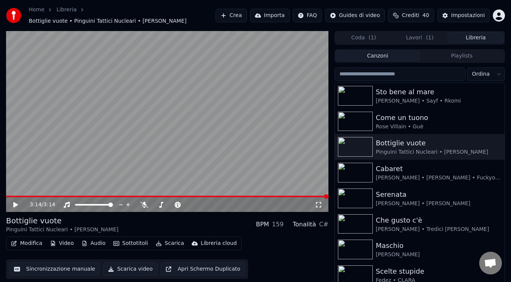
click at [476, 32] on button "Libreria" at bounding box center [476, 37] width 56 height 11
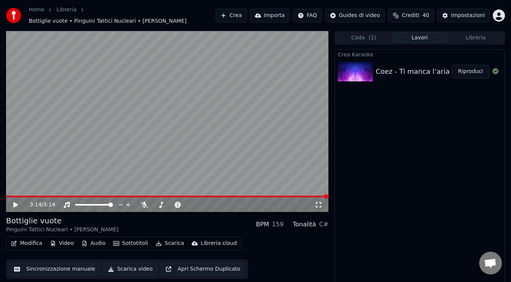
click at [418, 33] on button "Lavori" at bounding box center [420, 37] width 56 height 11
click at [468, 70] on button "Riproduci" at bounding box center [471, 72] width 38 height 14
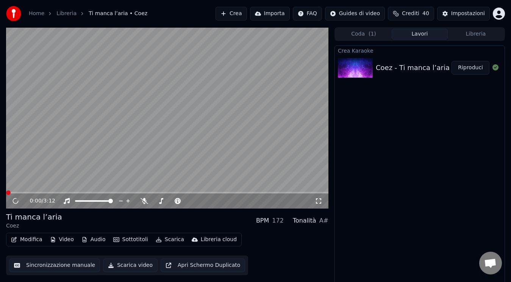
click at [124, 268] on button "Scarica video" at bounding box center [130, 266] width 55 height 14
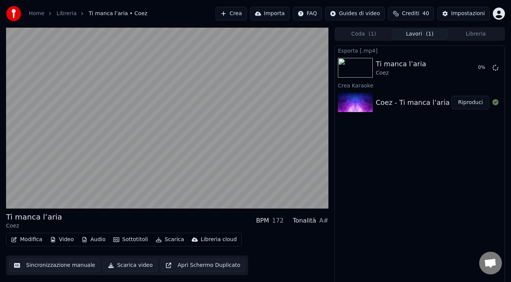
click at [1, 119] on div "Ti manca l’aria Coez BPM 172 Tonalità A# Modifica Video Audio Sottotitoli Scari…" at bounding box center [255, 156] width 511 height 258
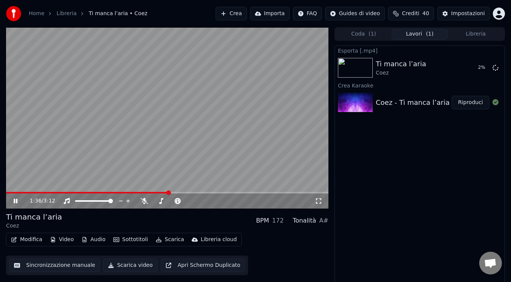
click at [153, 191] on video at bounding box center [167, 118] width 323 height 182
click at [150, 192] on span at bounding box center [78, 193] width 144 height 2
click at [20, 201] on icon at bounding box center [20, 201] width 17 height 6
click at [318, 202] on icon at bounding box center [319, 201] width 8 height 6
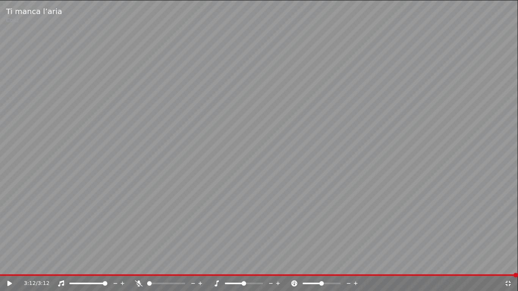
click at [509, 282] on icon at bounding box center [508, 283] width 8 height 6
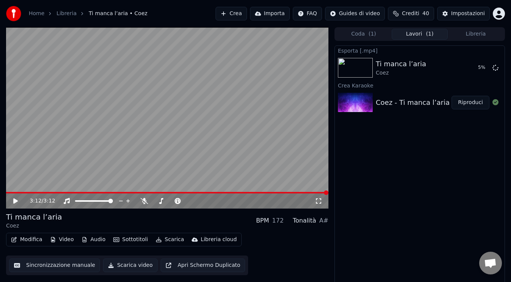
click at [462, 207] on div "Esporta [.mp4] Ti manca l’aria Coez 5 % Crea Karaoke Coez - Ti manca l’aria Rip…" at bounding box center [420, 165] width 171 height 240
click at [416, 189] on div "Esporta [.mp4] Ti manca l’aria Coez 86 % Crea Karaoke Coez - Ti manca l’aria Ri…" at bounding box center [420, 165] width 171 height 240
click at [470, 71] on button "Mostra" at bounding box center [474, 68] width 31 height 14
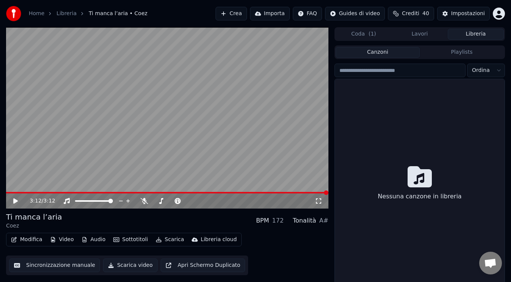
click at [479, 34] on button "Libreria" at bounding box center [476, 34] width 56 height 11
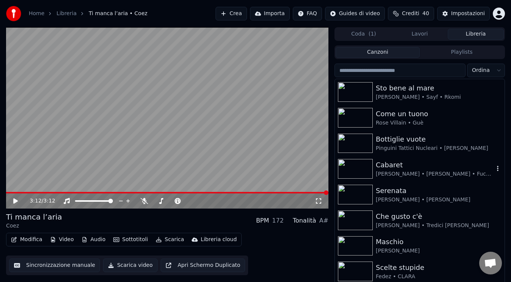
click at [420, 172] on div "[PERSON_NAME] • [PERSON_NAME] • Fuckyourclique" at bounding box center [435, 175] width 118 height 8
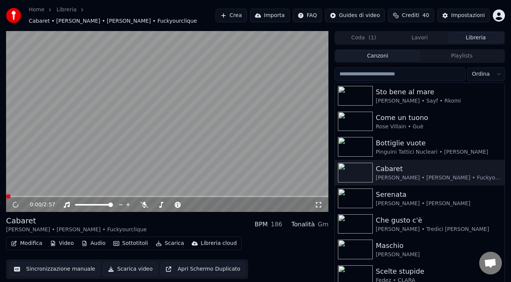
click at [135, 266] on button "Scarica video" at bounding box center [130, 270] width 55 height 14
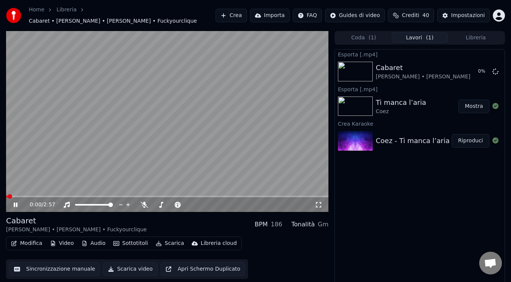
click at [15, 203] on icon at bounding box center [16, 205] width 4 height 5
click at [11, 196] on div "0:01 / 2:57" at bounding box center [167, 204] width 323 height 17
click at [8, 196] on span at bounding box center [10, 196] width 5 height 5
click at [257, 237] on div "Modifica Video Audio Sottotitoli Scarica Libreria cloud Sincronizzazione manual…" at bounding box center [167, 258] width 323 height 42
click at [436, 52] on div "Esporta [.mp4]" at bounding box center [420, 54] width 170 height 9
